Goal: Task Accomplishment & Management: Manage account settings

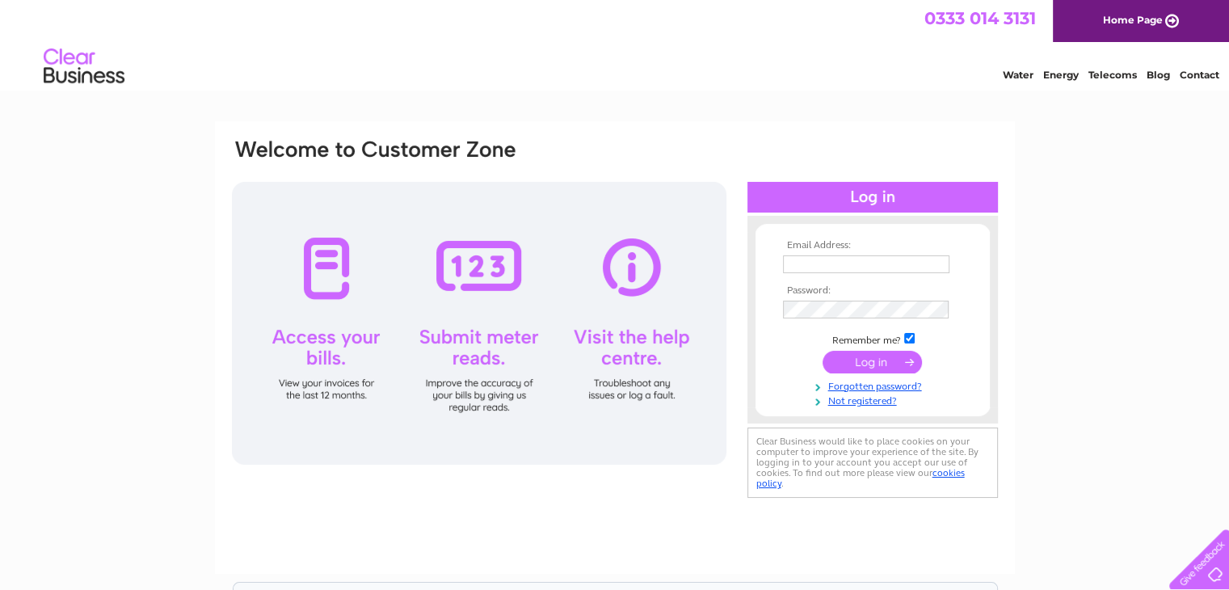
type input "stornowaylaundry@gmail.com"
click at [859, 363] on input "submit" at bounding box center [871, 362] width 99 height 23
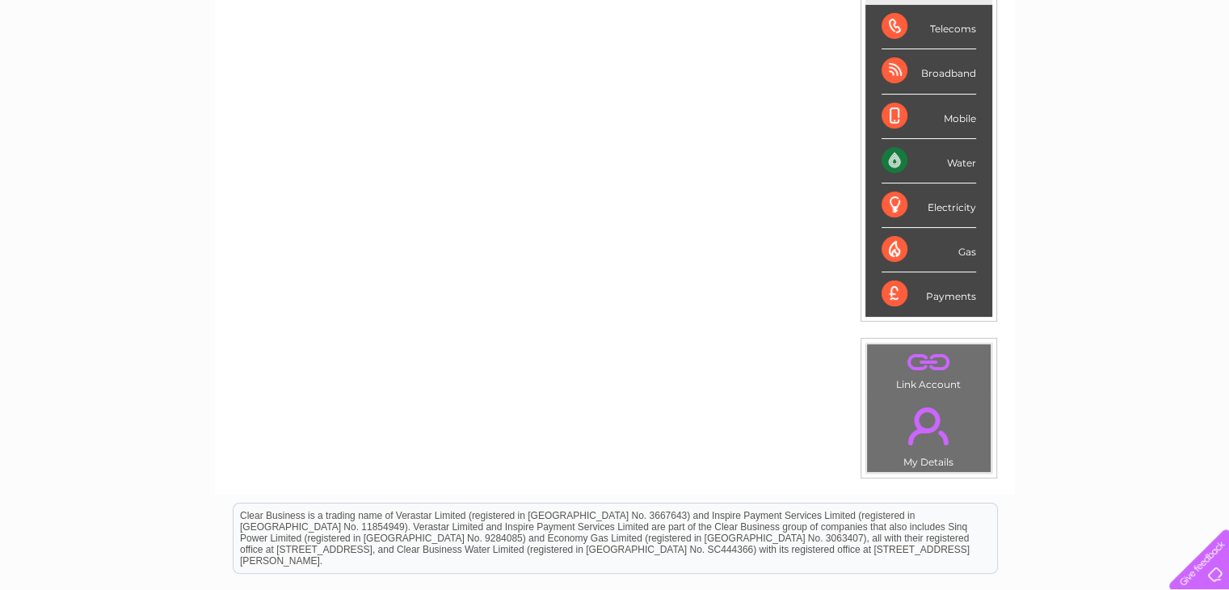
scroll to position [274, 0]
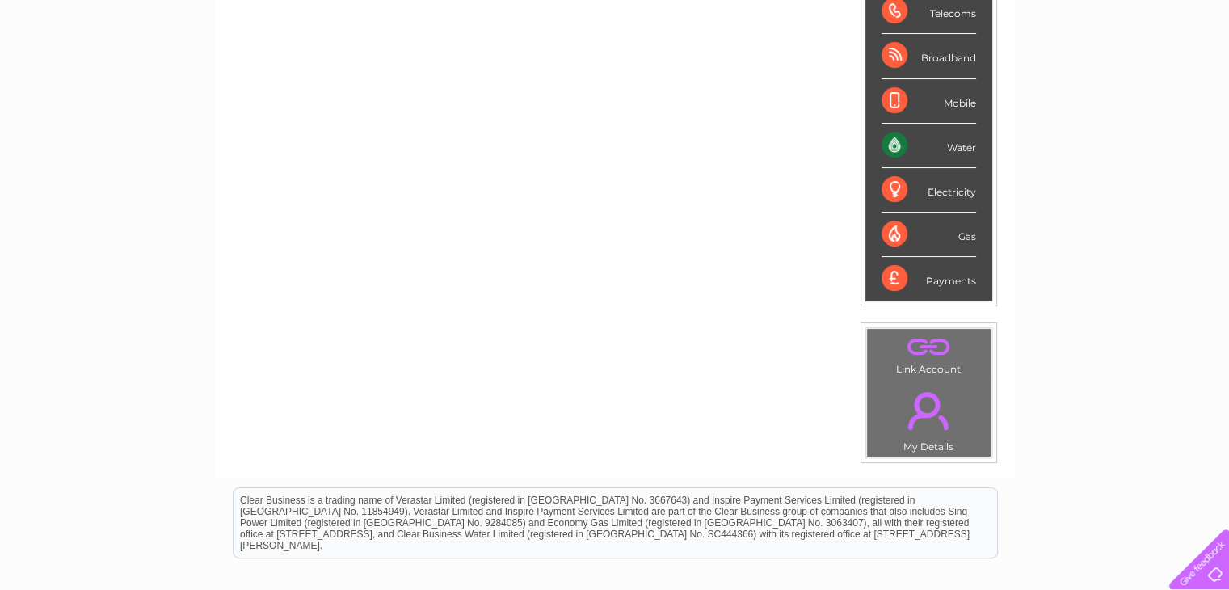
click at [921, 440] on td ". My Details" at bounding box center [928, 417] width 125 height 79
click at [927, 444] on td ". My Details" at bounding box center [928, 417] width 125 height 79
click at [924, 393] on link "." at bounding box center [929, 410] width 116 height 57
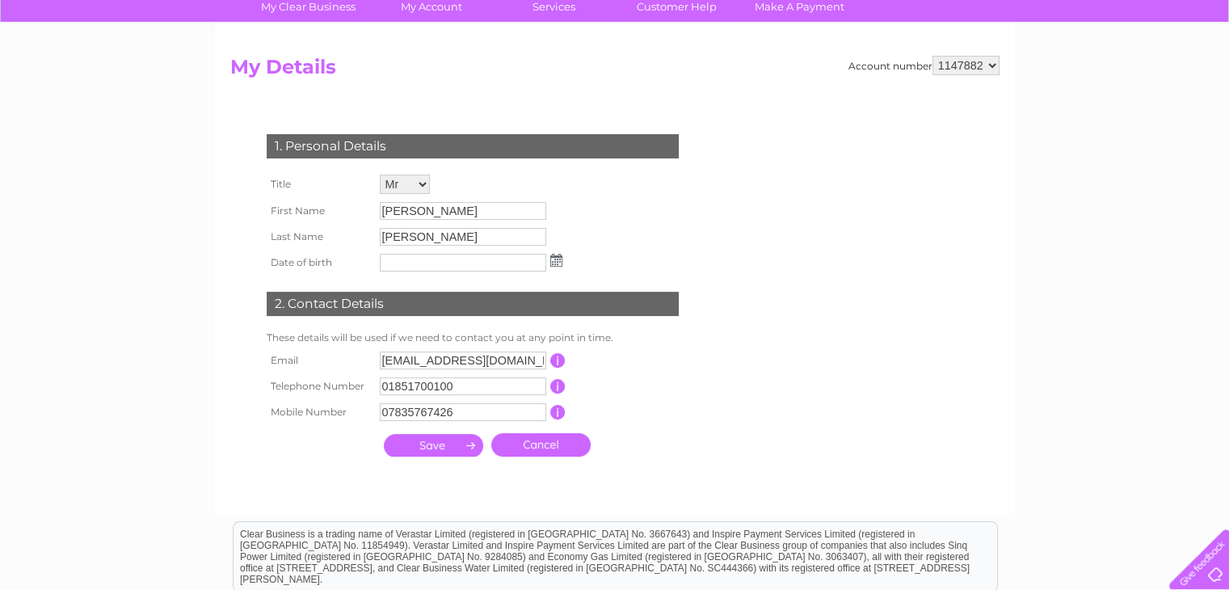
scroll to position [129, 0]
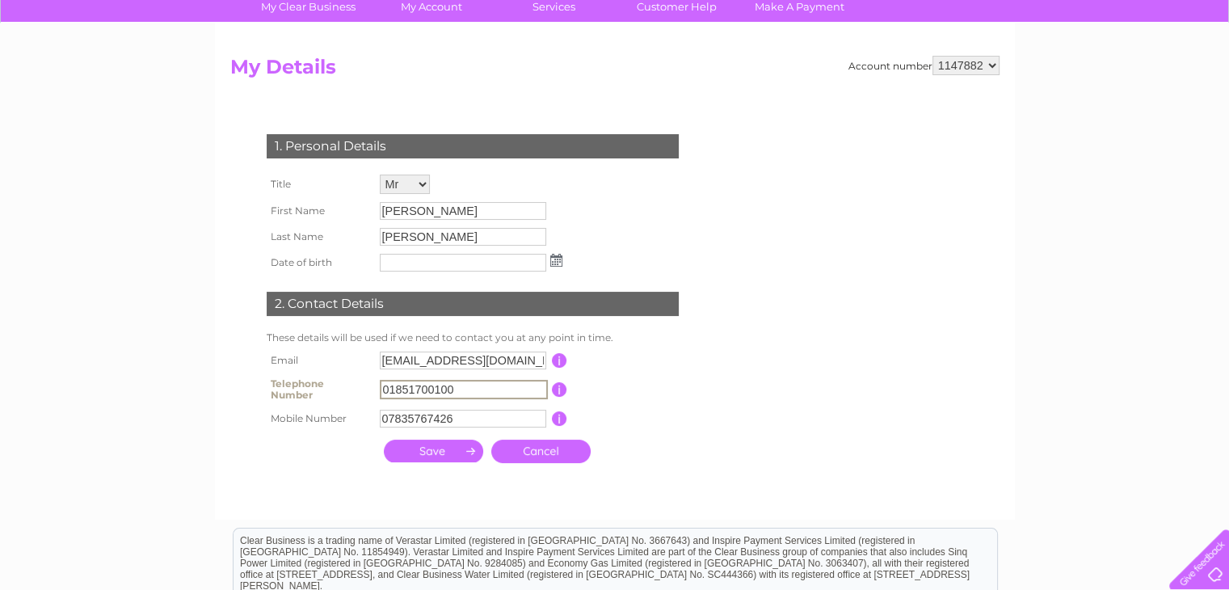
click at [469, 383] on input "01851700100" at bounding box center [464, 389] width 168 height 19
type input "0"
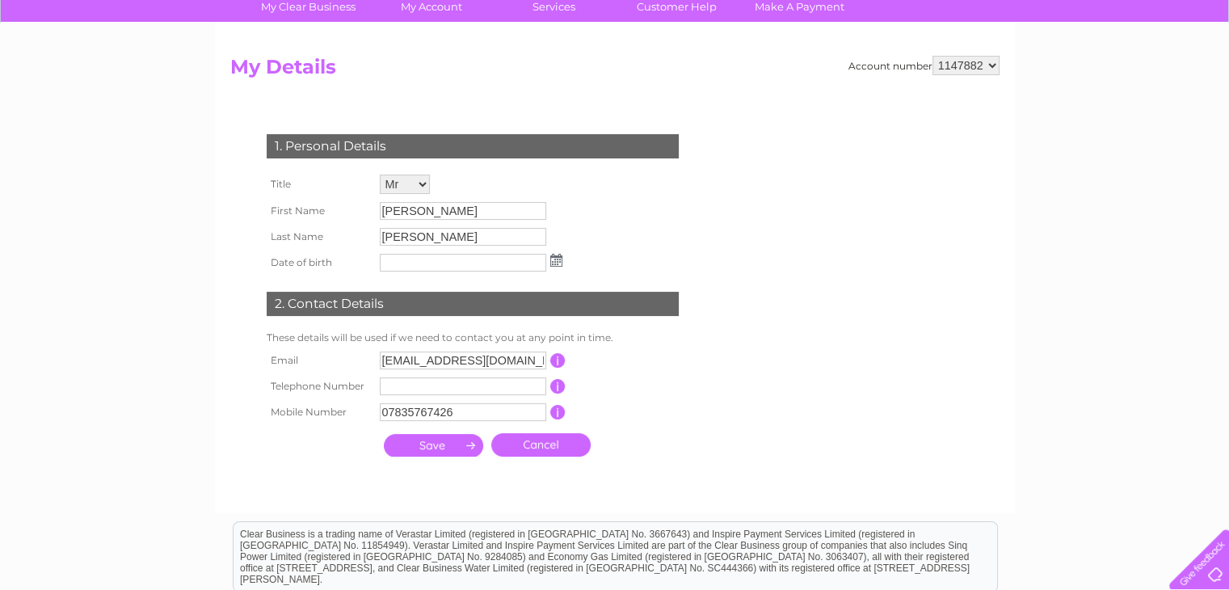
click at [453, 456] on input "submit" at bounding box center [433, 445] width 99 height 23
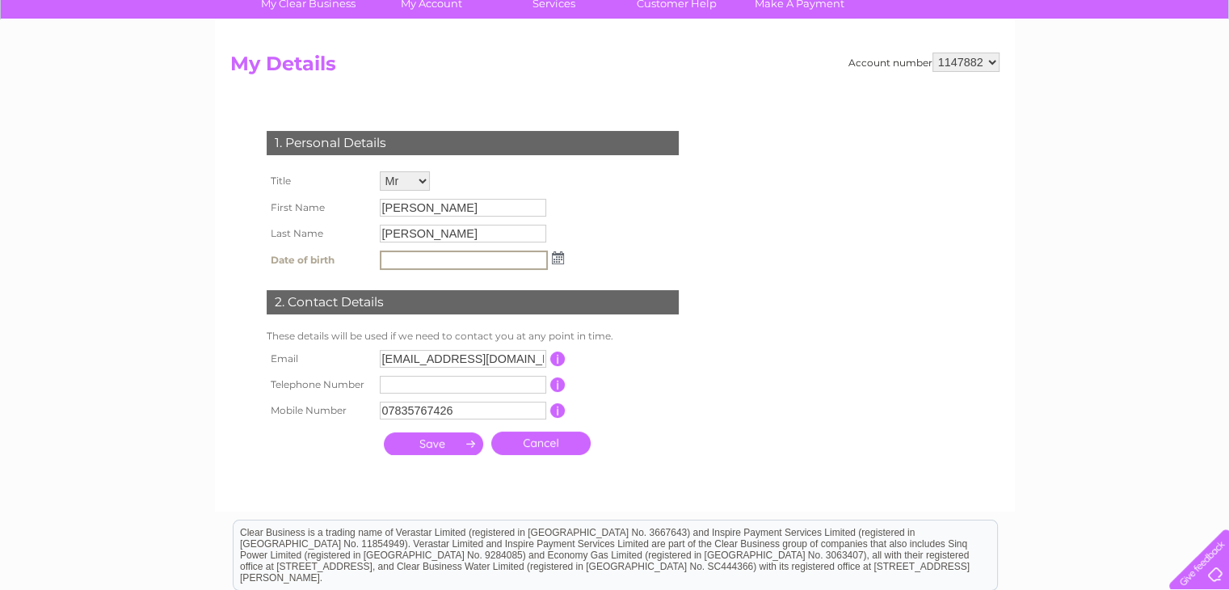
scroll to position [0, 0]
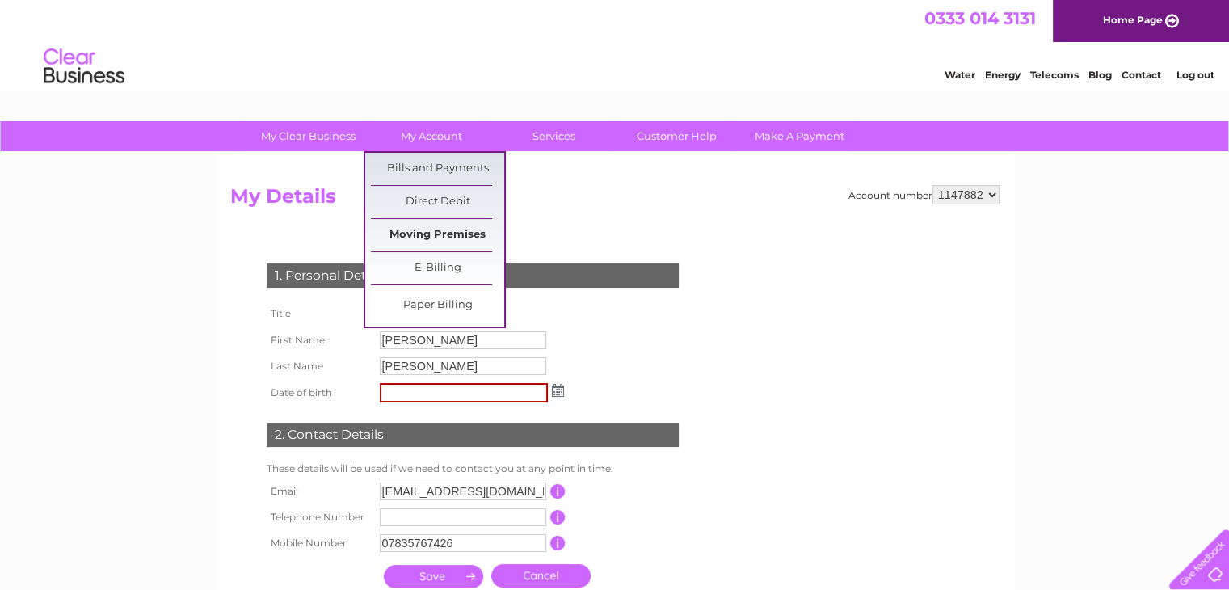
click at [441, 237] on link "Moving Premises" at bounding box center [437, 235] width 133 height 32
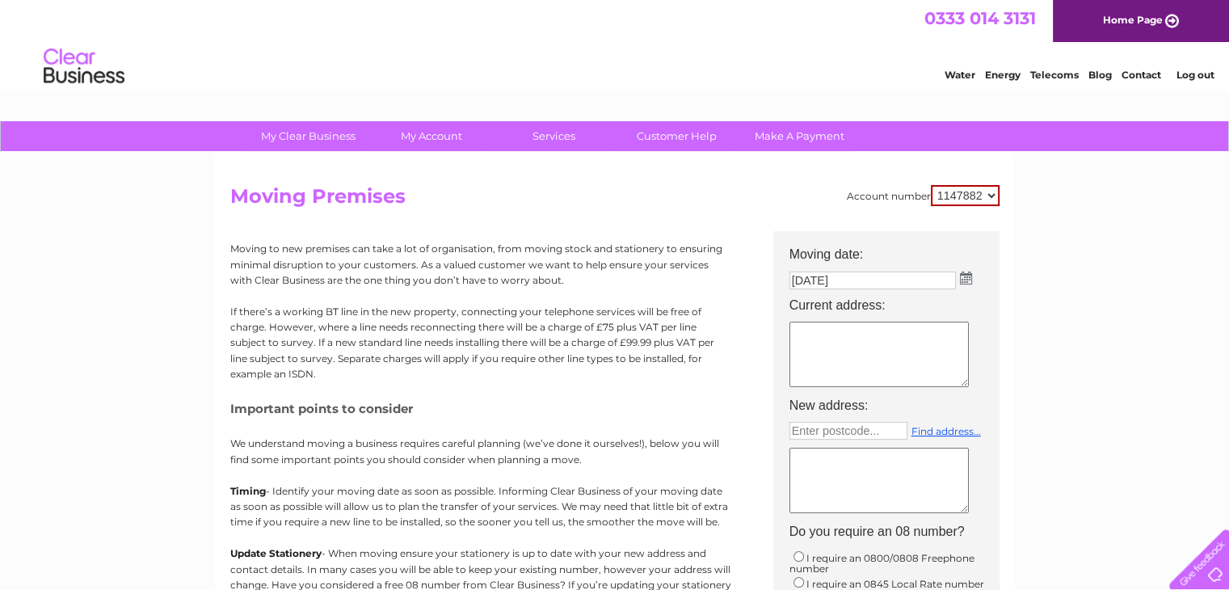
click at [802, 340] on textarea at bounding box center [878, 353] width 179 height 65
click at [967, 281] on img at bounding box center [966, 277] width 12 height 13
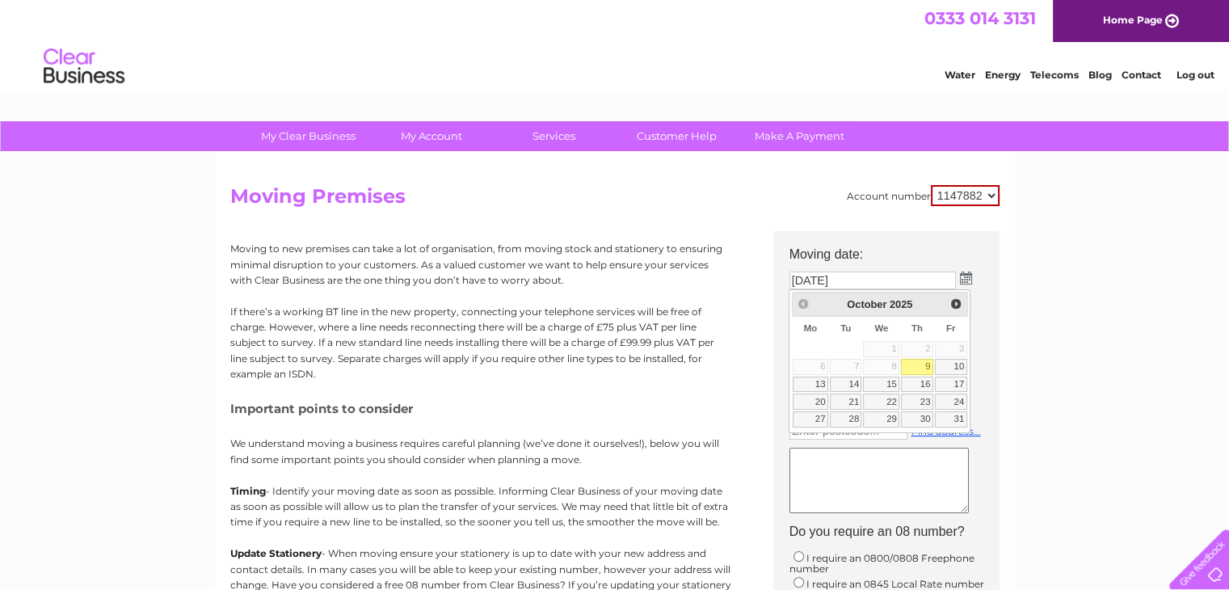
click at [801, 305] on div "Prev Next [DATE]" at bounding box center [880, 304] width 176 height 24
click at [950, 300] on span "Next" at bounding box center [955, 303] width 13 height 13
click at [802, 308] on span "Prev" at bounding box center [802, 303] width 13 height 13
click at [802, 308] on div "Prev Next [DATE]" at bounding box center [880, 304] width 176 height 24
click at [860, 278] on input "[DATE]" at bounding box center [873, 280] width 168 height 19
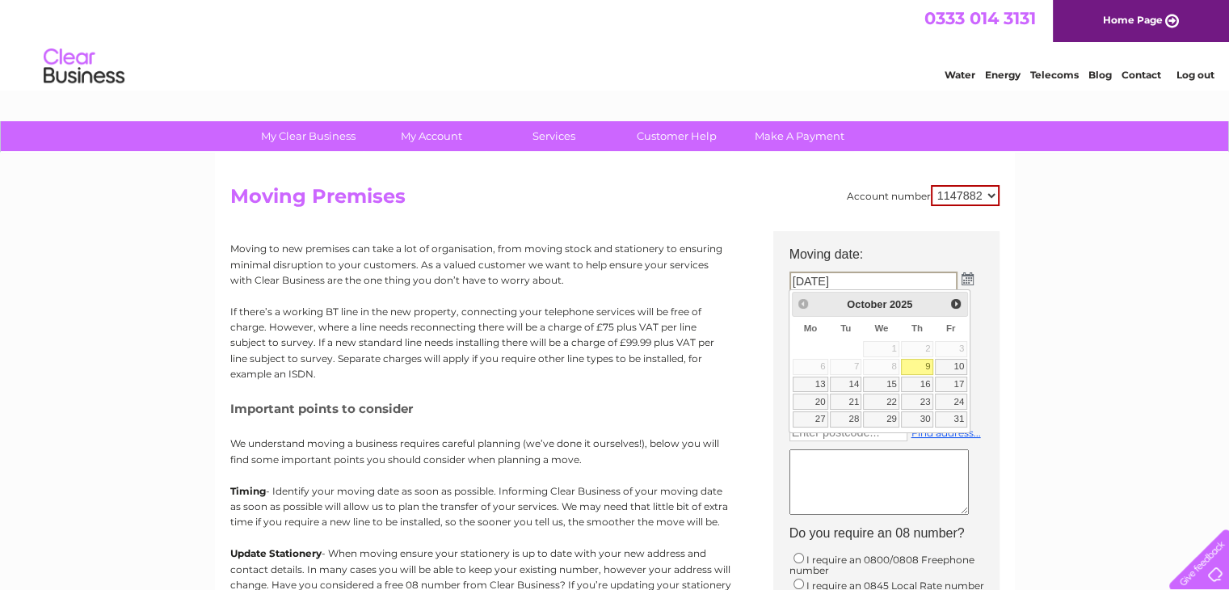
click at [848, 284] on input "[DATE]" at bounding box center [873, 280] width 168 height 19
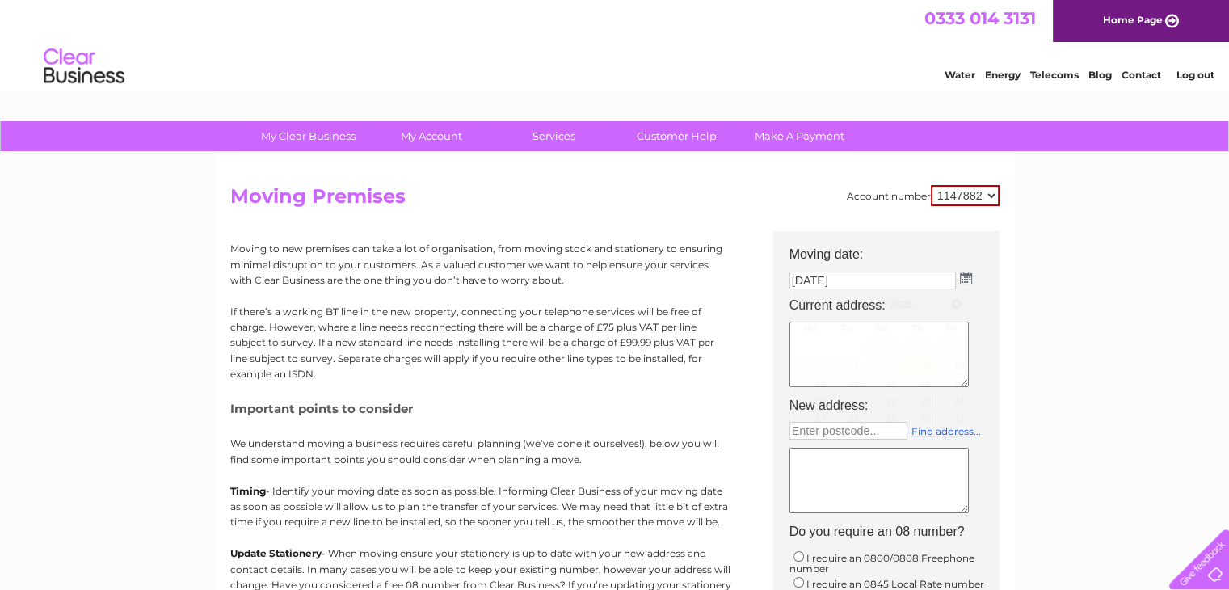
click at [1079, 294] on div "My Clear Business Login Details My Details My Preferences Link Account My Accou…" at bounding box center [614, 594] width 1229 height 947
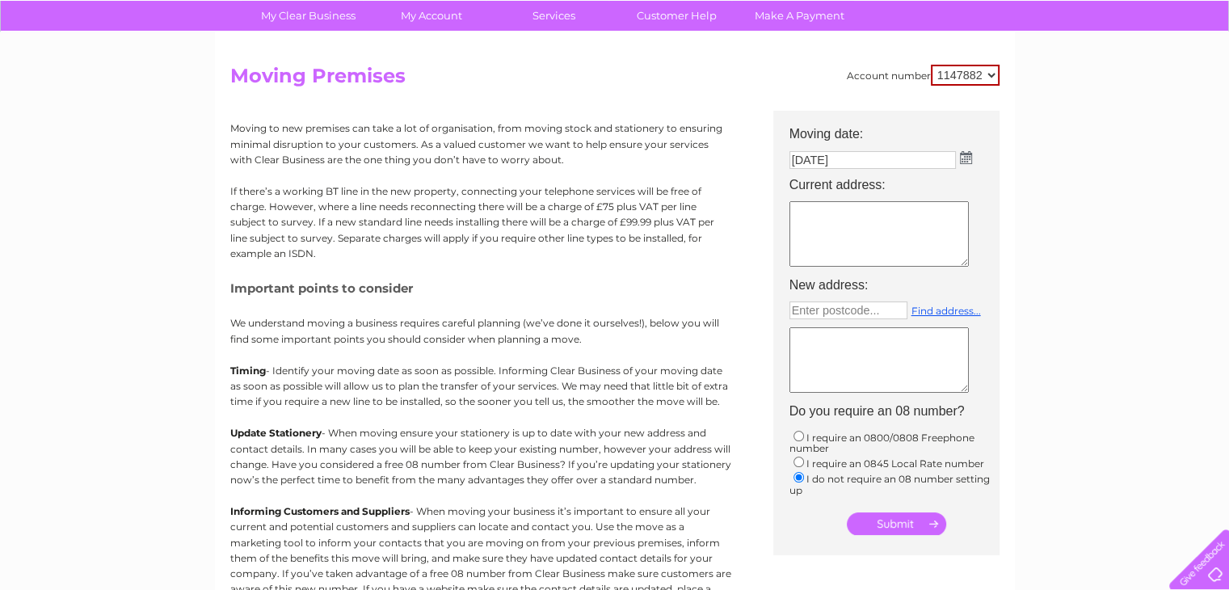
scroll to position [47, 0]
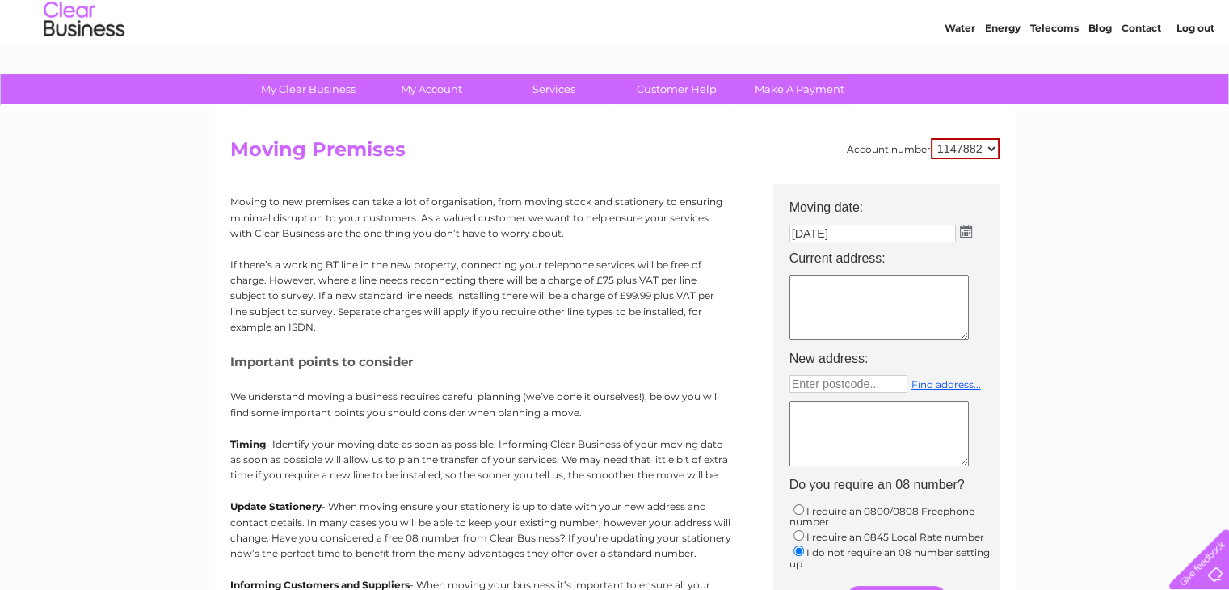
click at [970, 228] on img at bounding box center [966, 231] width 12 height 13
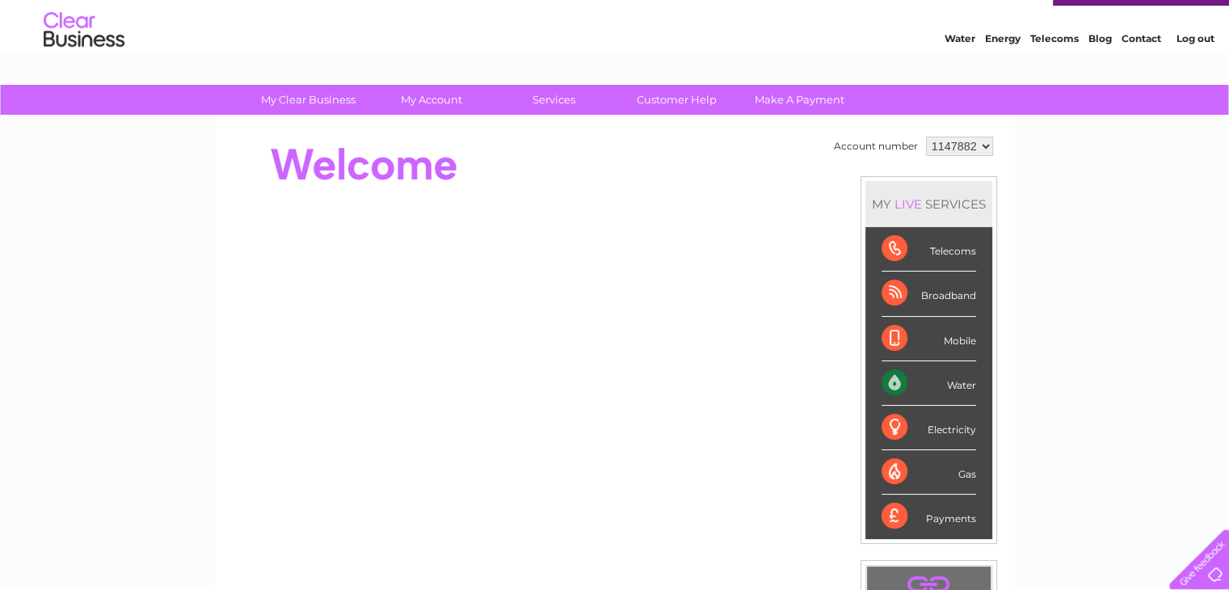
scroll to position [19, 0]
